Goal: Information Seeking & Learning: Learn about a topic

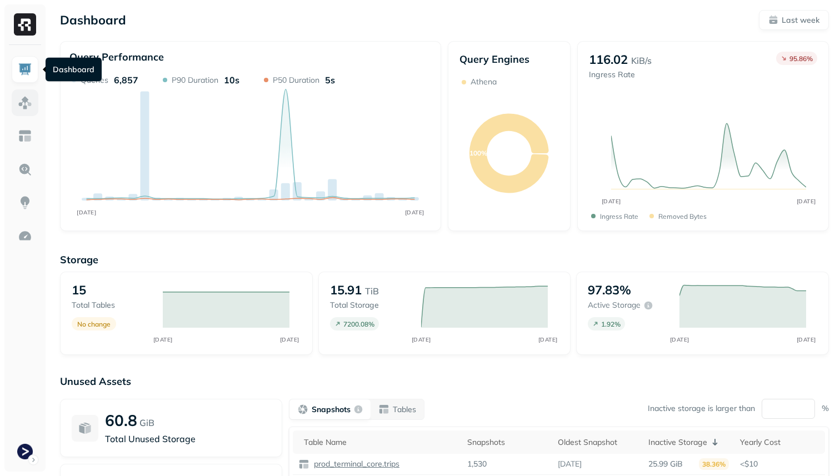
click at [24, 102] on img at bounding box center [25, 103] width 14 height 14
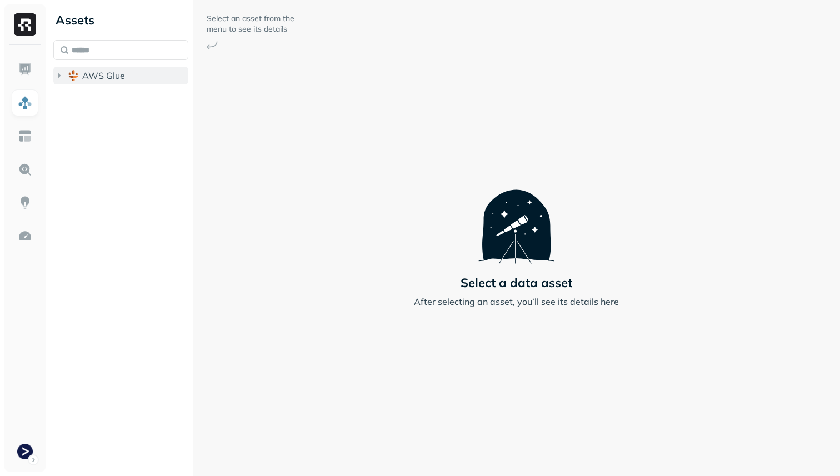
click at [90, 73] on span "AWS Glue" at bounding box center [103, 75] width 43 height 11
click at [97, 95] on span "prod_terminal_core" at bounding box center [133, 96] width 81 height 11
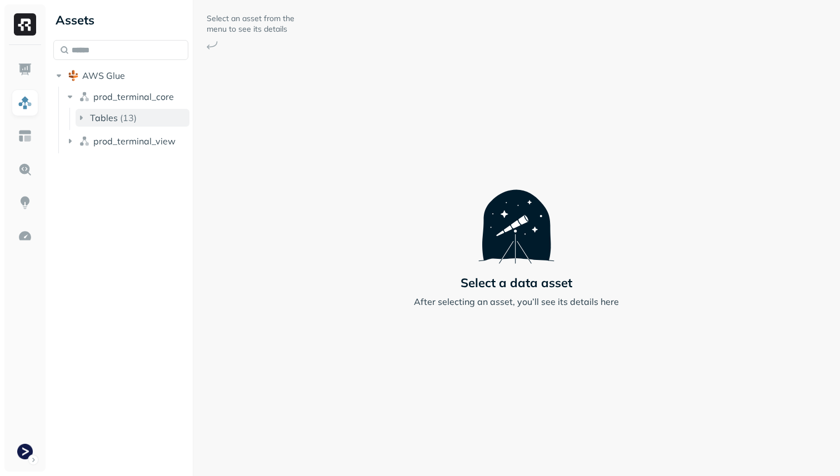
click at [109, 114] on span "Tables" at bounding box center [104, 117] width 28 height 11
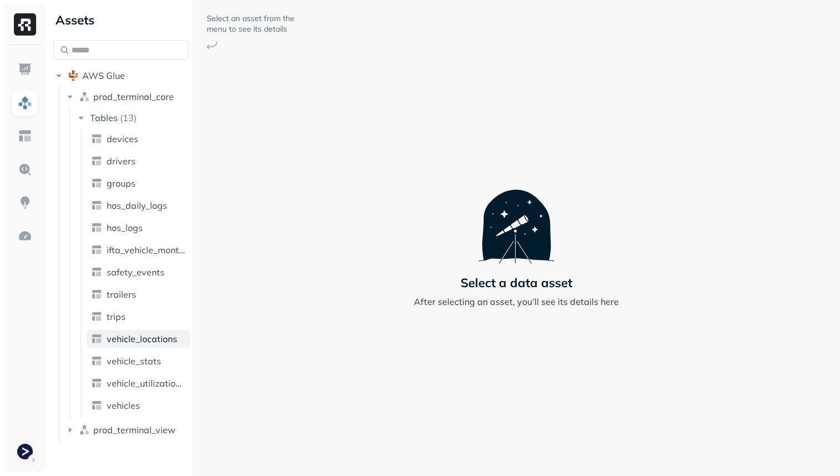
click at [137, 344] on span "vehicle_locations" at bounding box center [142, 338] width 71 height 11
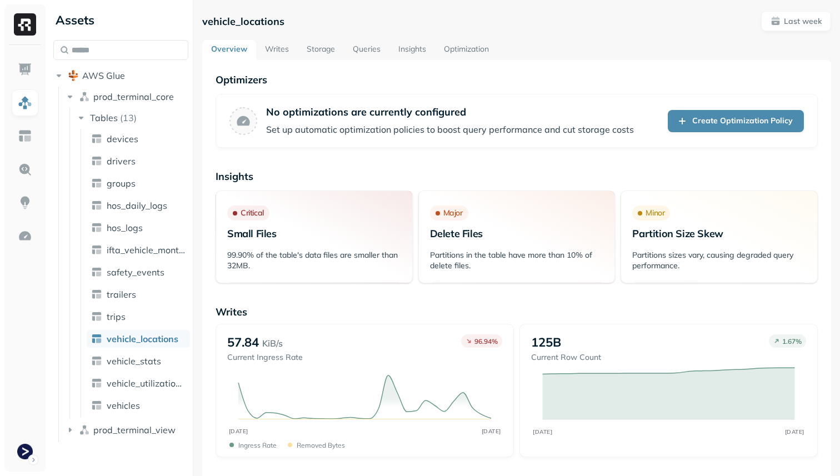
click at [328, 49] on link "Storage" at bounding box center [321, 50] width 46 height 20
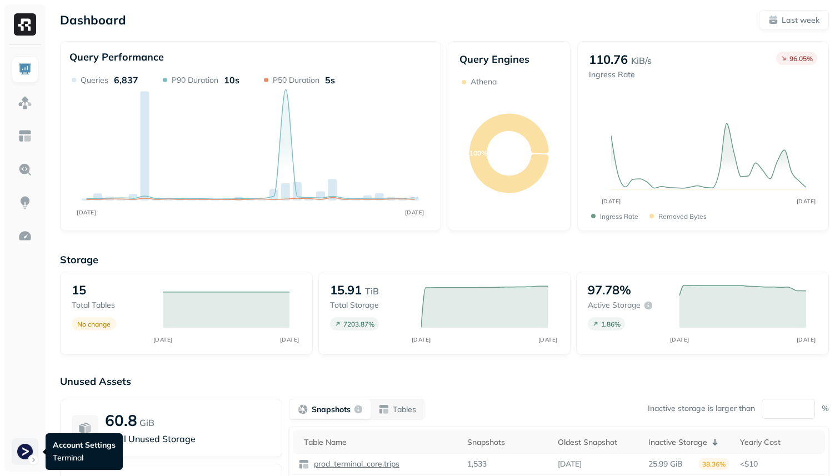
click at [24, 450] on html "Dashboard Last week Query Performance AUG [DATE] Queries 6,837 P90 Duration 10s…" at bounding box center [420, 309] width 840 height 618
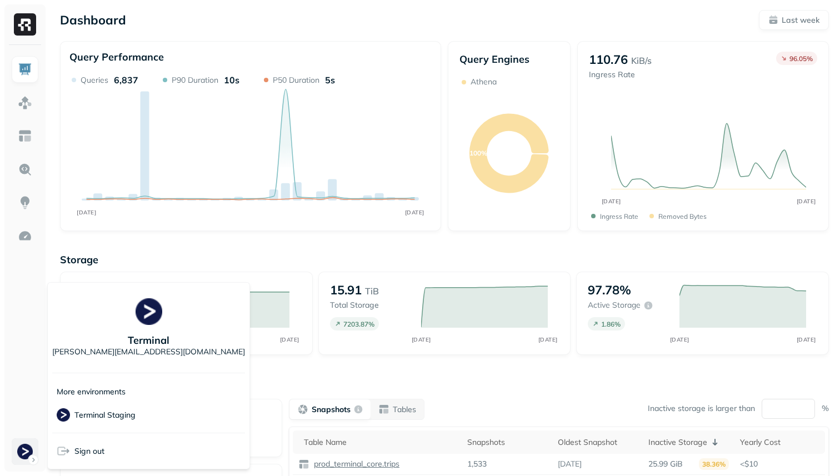
click at [24, 450] on html "Dashboard Last week Query Performance AUG 21 AUG 28 Queries 6,837 P90 Duration …" at bounding box center [420, 309] width 840 height 618
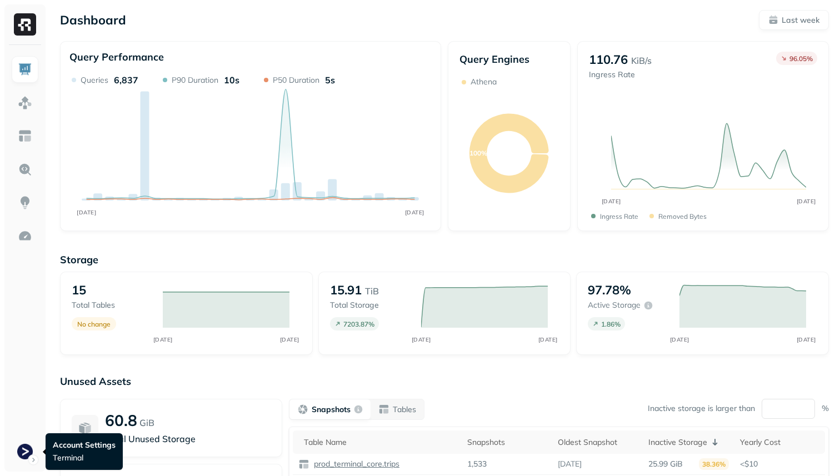
click at [32, 466] on div at bounding box center [24, 258] width 41 height 426
click at [28, 455] on html "Dashboard Last week Query Performance AUG 21 AUG 28 Queries 6,837 P90 Duration …" at bounding box center [420, 309] width 840 height 618
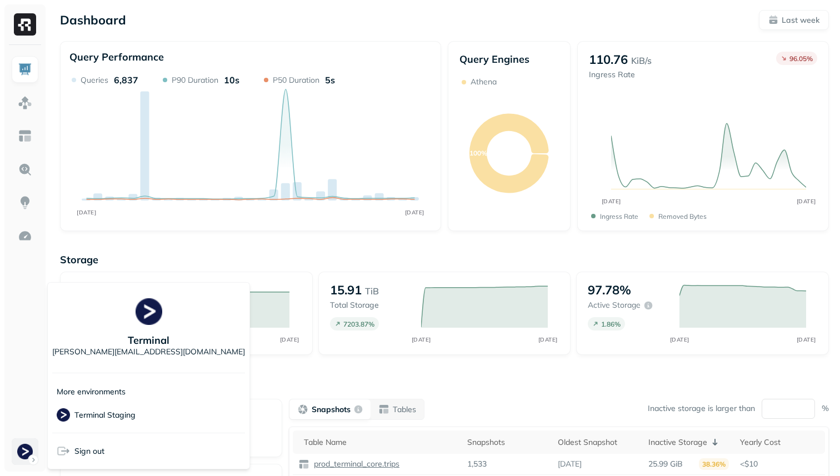
click at [28, 455] on html "Dashboard Last week Query Performance AUG 21 AUG 28 Queries 6,837 P90 Duration …" at bounding box center [420, 309] width 840 height 618
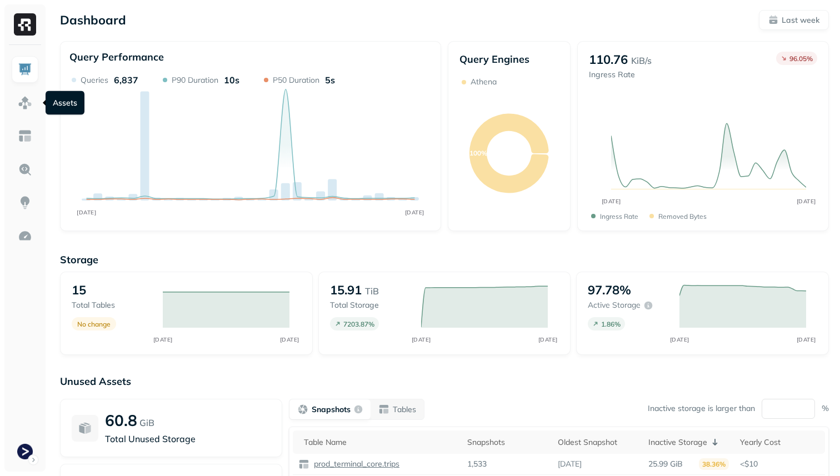
click at [29, 118] on ul at bounding box center [25, 260] width 28 height 409
click at [29, 108] on img at bounding box center [25, 103] width 14 height 14
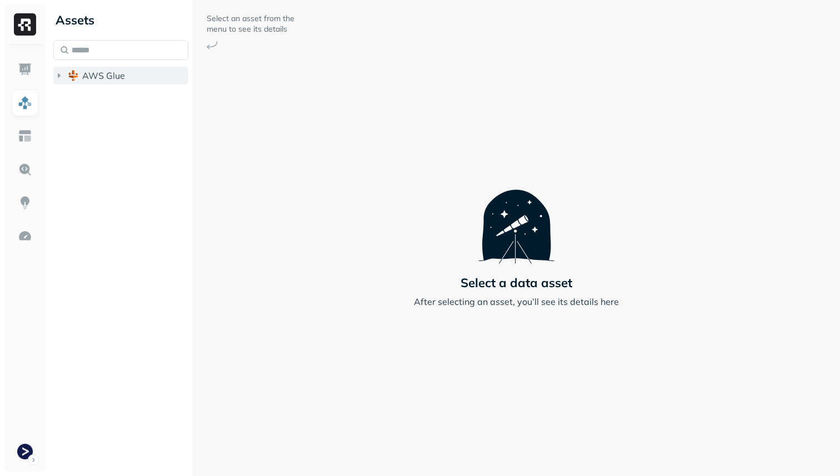
click at [103, 71] on span "AWS Glue" at bounding box center [103, 75] width 43 height 11
click at [102, 89] on button "prod_terminal_core" at bounding box center [126, 97] width 124 height 18
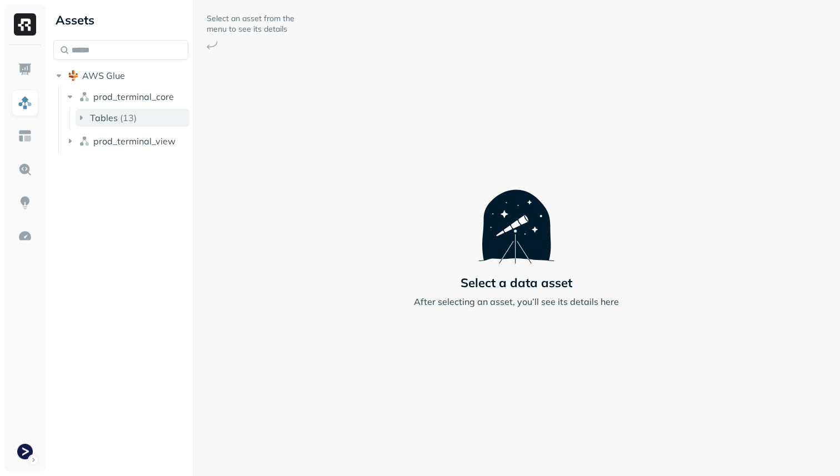
click at [111, 113] on span "Tables" at bounding box center [104, 117] width 28 height 11
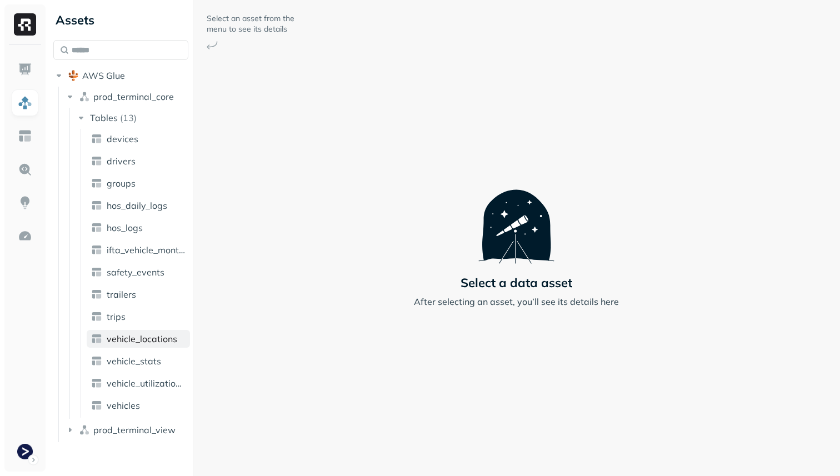
click at [155, 344] on span "vehicle_locations" at bounding box center [142, 338] width 71 height 11
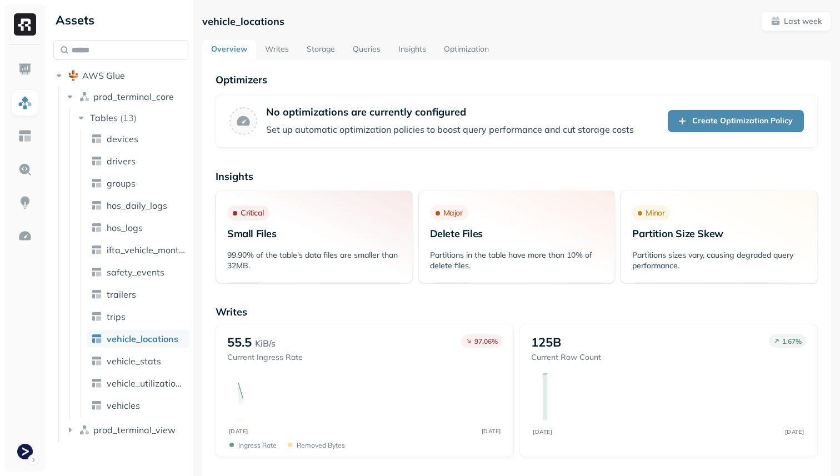
click at [155, 344] on span "vehicle_locations" at bounding box center [143, 338] width 72 height 11
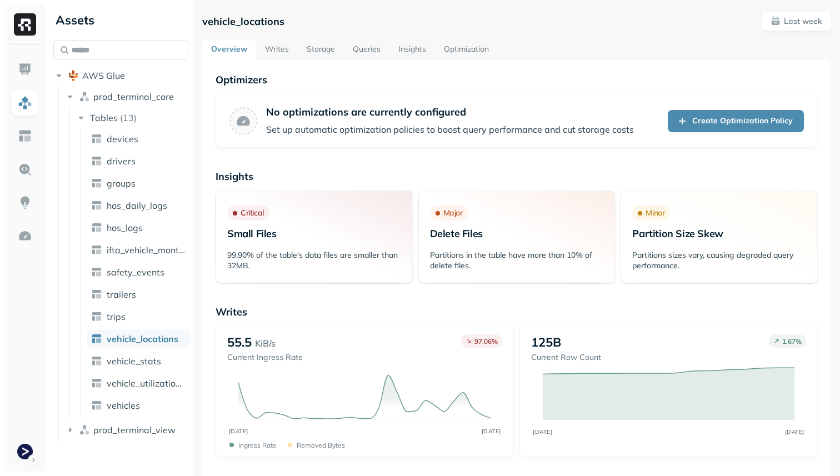
click at [283, 58] on link "Writes" at bounding box center [277, 50] width 42 height 20
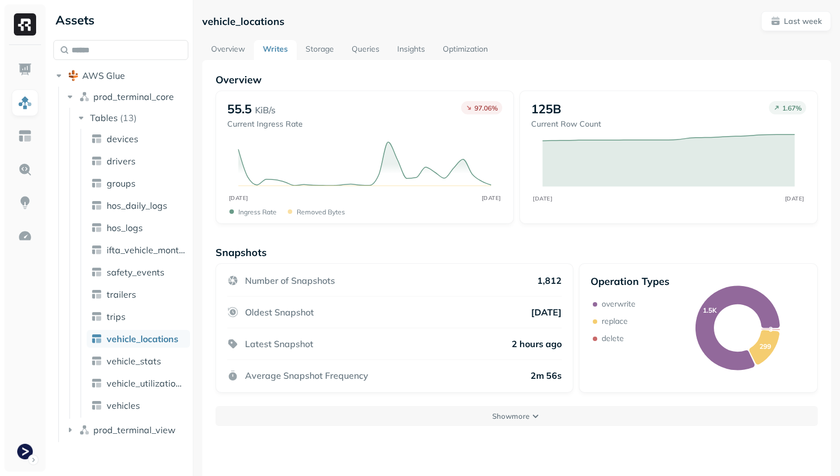
click at [364, 54] on link "Queries" at bounding box center [366, 50] width 46 height 20
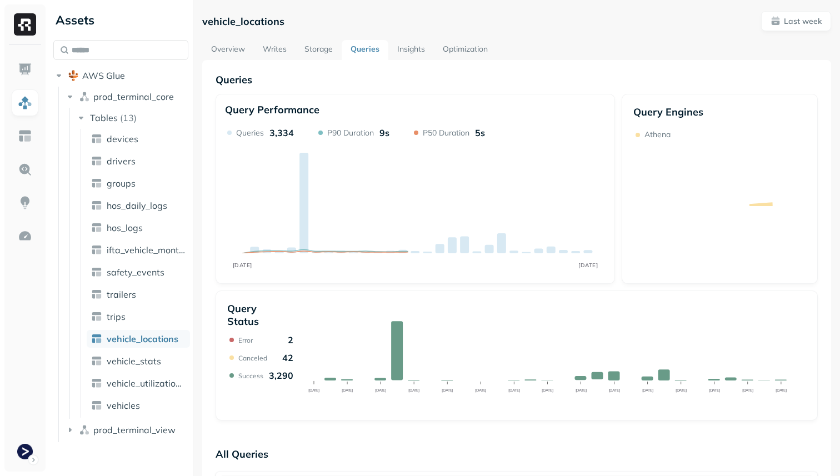
click at [403, 51] on link "Insights" at bounding box center [411, 50] width 46 height 20
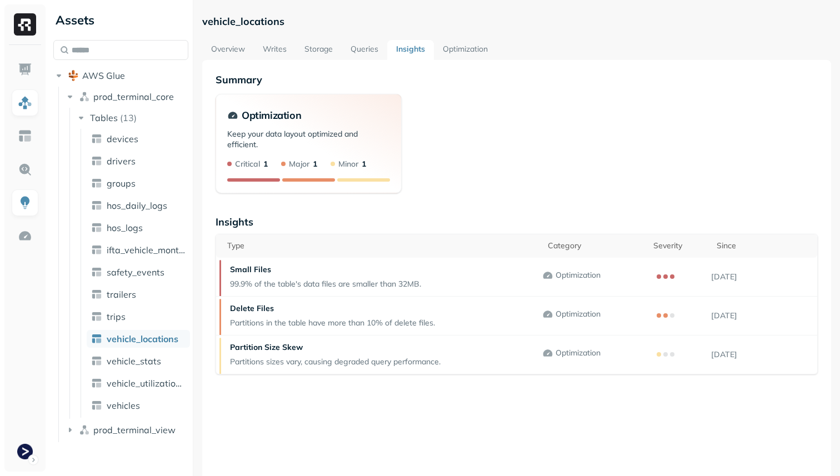
click at [321, 49] on link "Storage" at bounding box center [318, 50] width 46 height 20
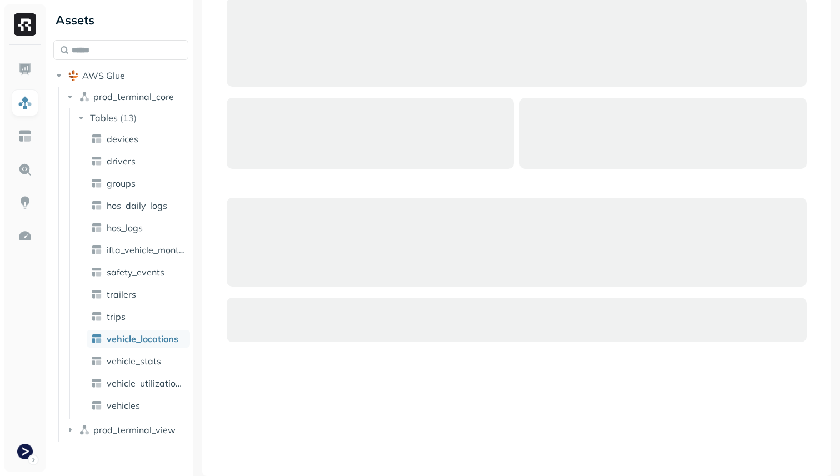
scroll to position [373, 0]
